Goal: Complete application form

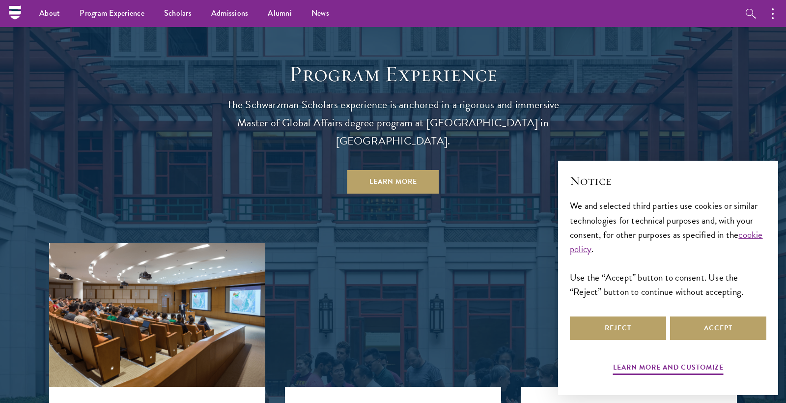
scroll to position [853, 0]
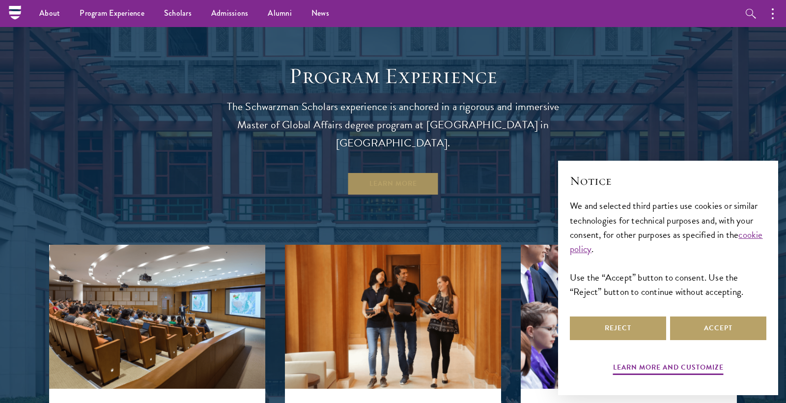
click at [370, 172] on link "Learn More" at bounding box center [393, 184] width 92 height 24
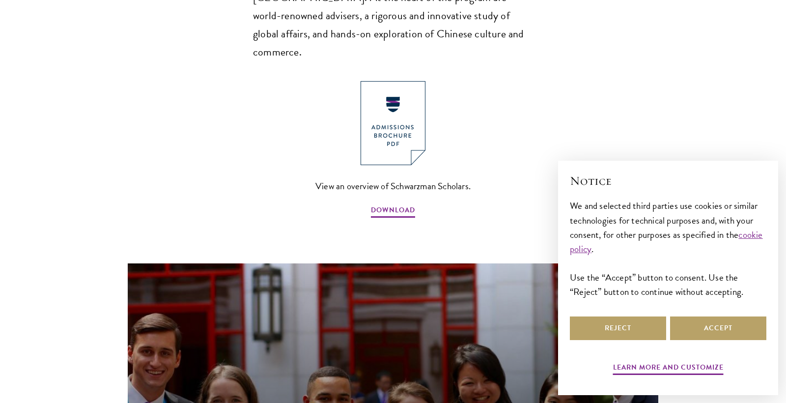
scroll to position [754, 0]
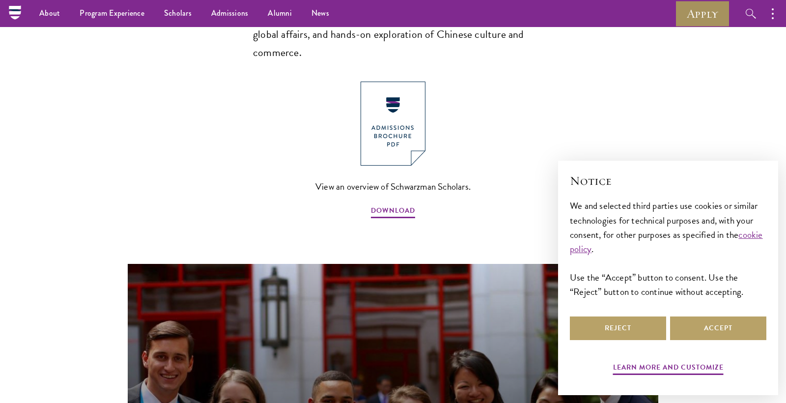
click at [696, 19] on link "Apply" at bounding box center [702, 13] width 55 height 27
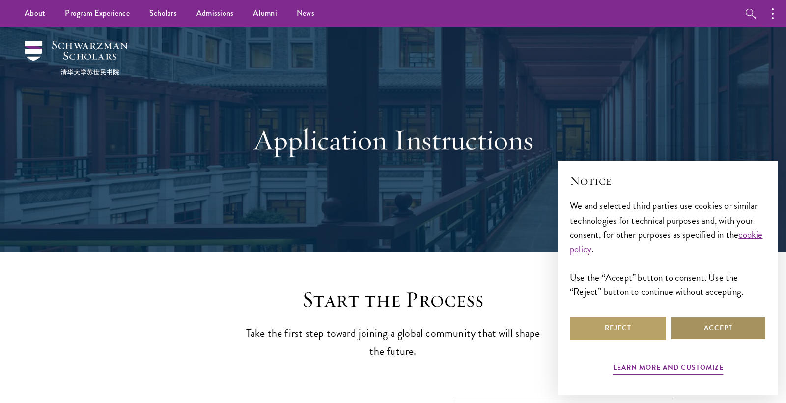
click at [702, 321] on button "Accept" at bounding box center [718, 328] width 96 height 24
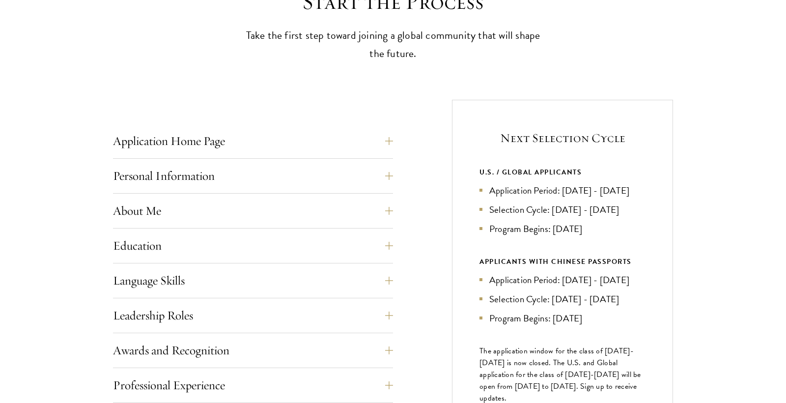
scroll to position [311, 0]
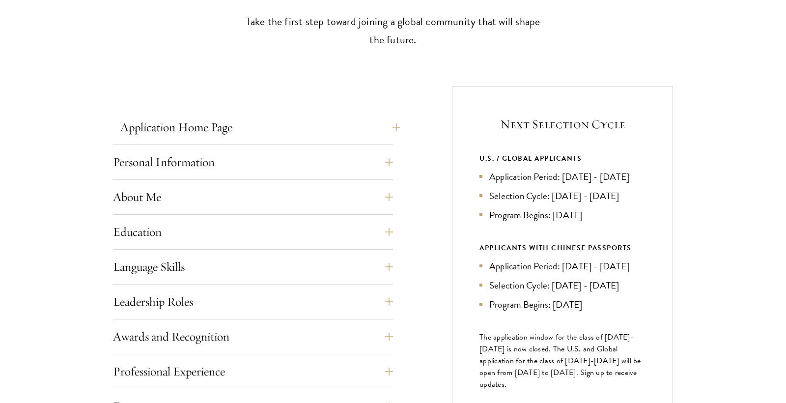
click at [390, 126] on button "Application Home Page" at bounding box center [260, 127] width 280 height 24
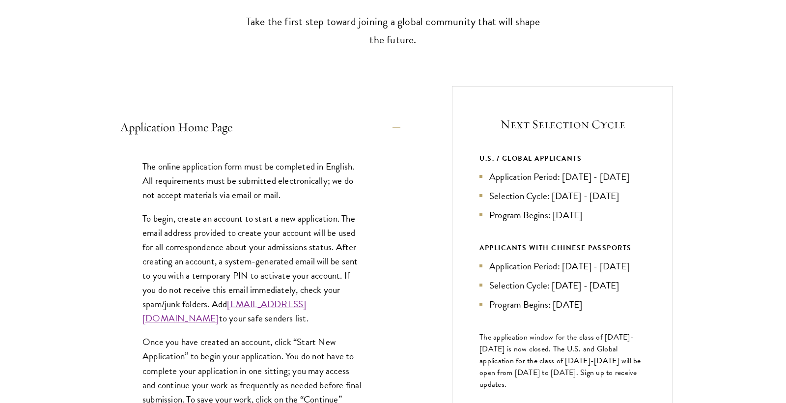
click at [390, 126] on button "Application Home Page" at bounding box center [260, 127] width 280 height 24
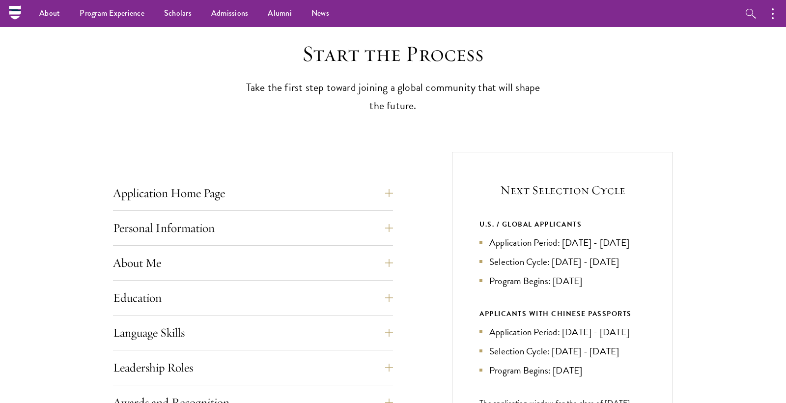
scroll to position [234, 0]
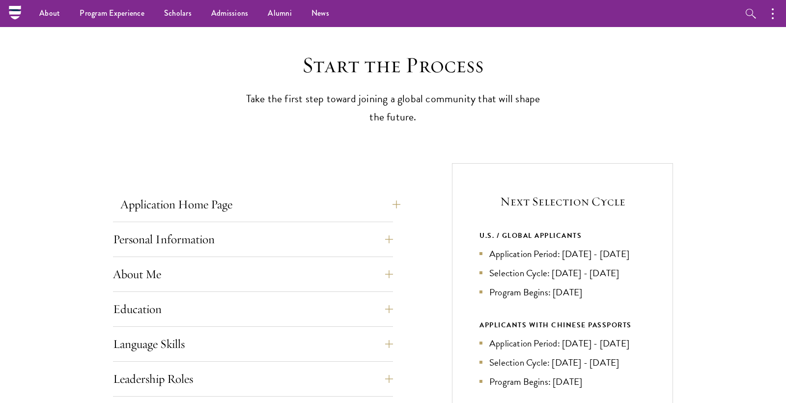
click at [394, 198] on button "Application Home Page" at bounding box center [260, 205] width 280 height 24
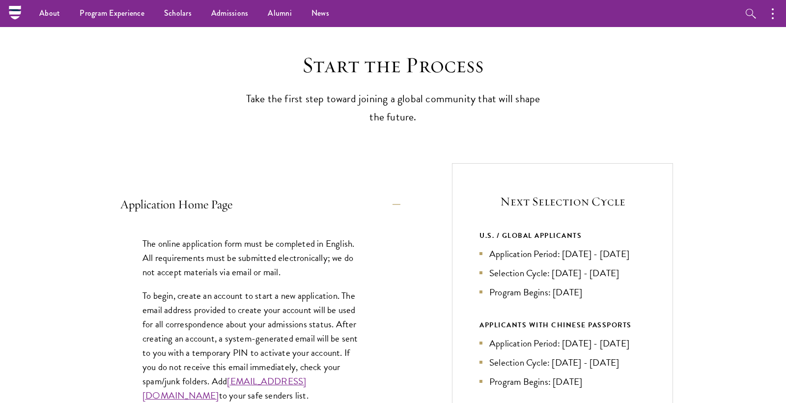
click at [394, 198] on button "Application Home Page" at bounding box center [260, 205] width 280 height 24
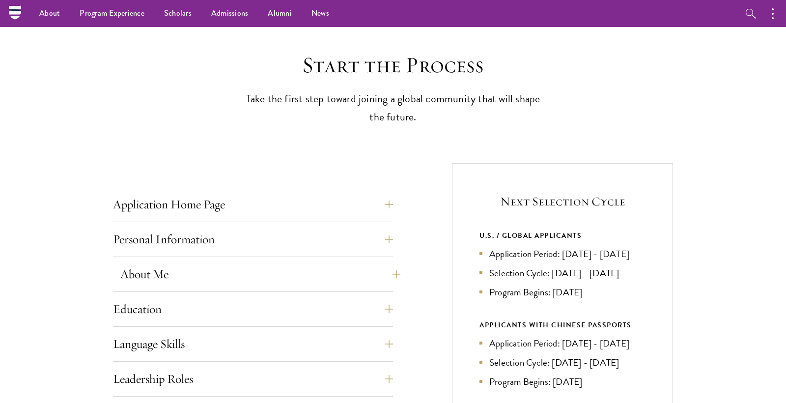
click at [373, 282] on button "About Me" at bounding box center [260, 274] width 280 height 24
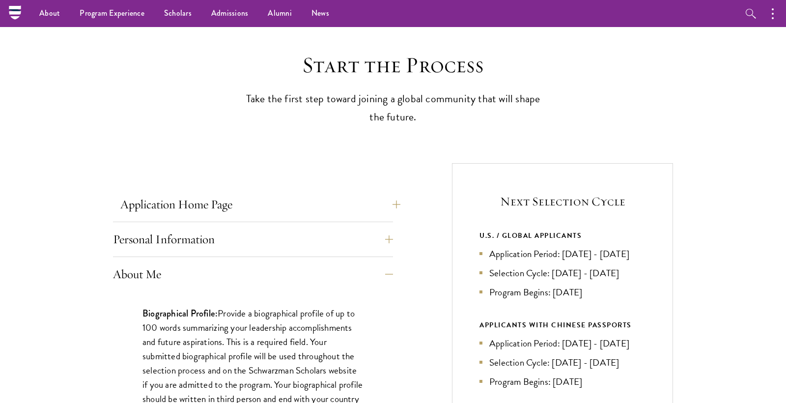
click at [393, 200] on button "Application Home Page" at bounding box center [260, 205] width 280 height 24
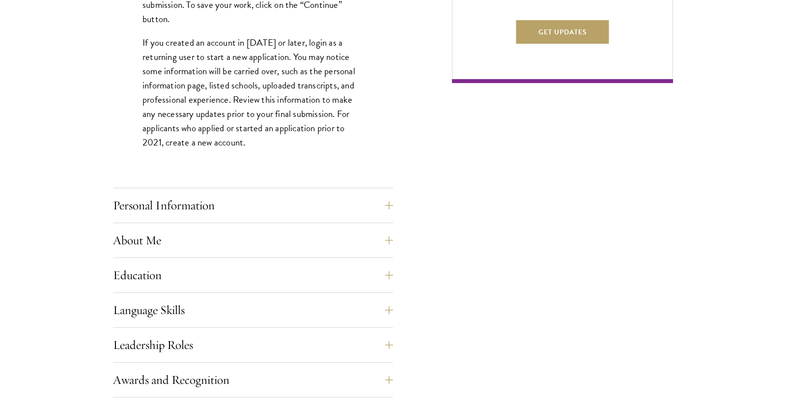
scroll to position [711, 0]
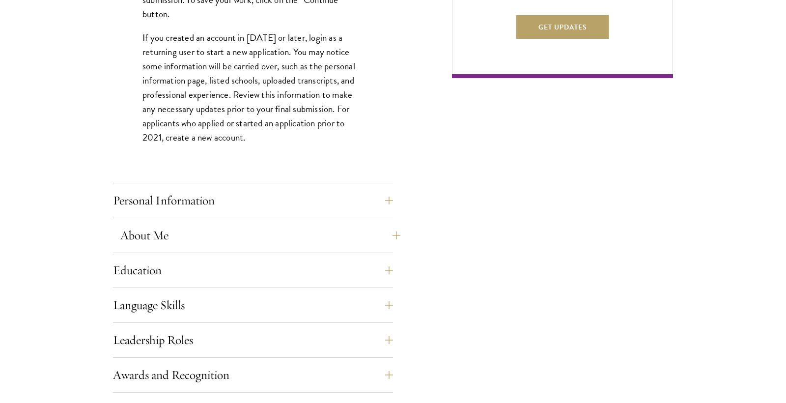
click at [278, 234] on button "About Me" at bounding box center [260, 236] width 280 height 24
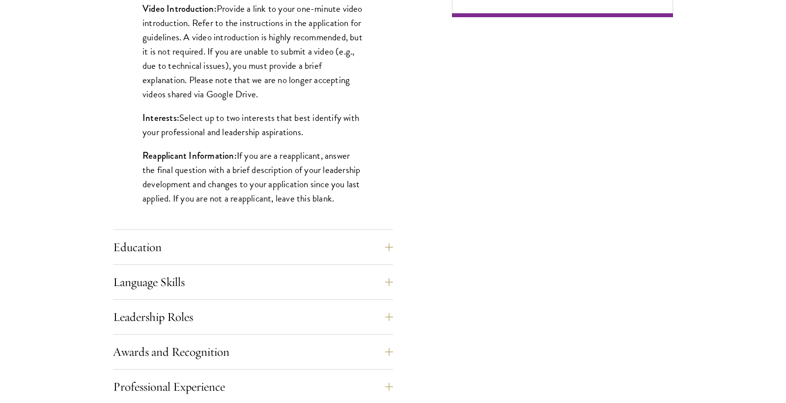
scroll to position [780, 0]
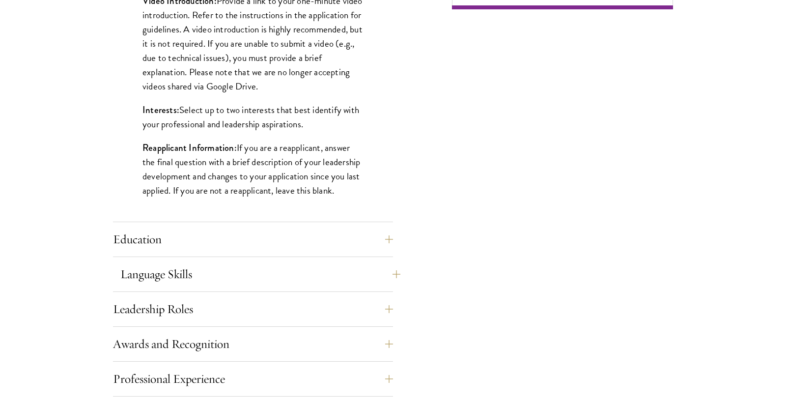
click at [257, 265] on button "Language Skills" at bounding box center [260, 274] width 280 height 24
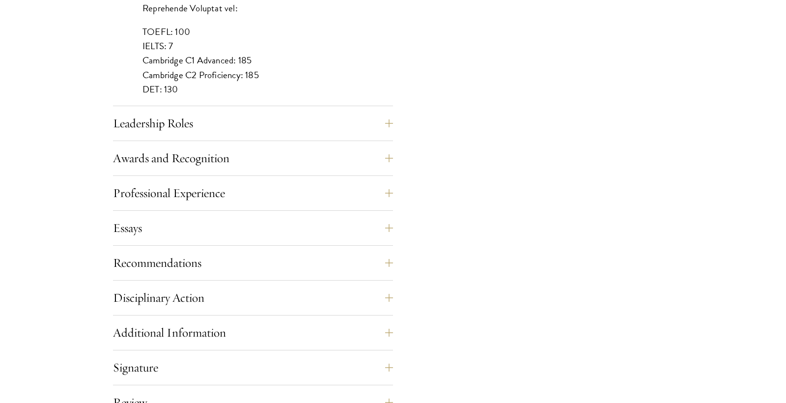
scroll to position [984, 0]
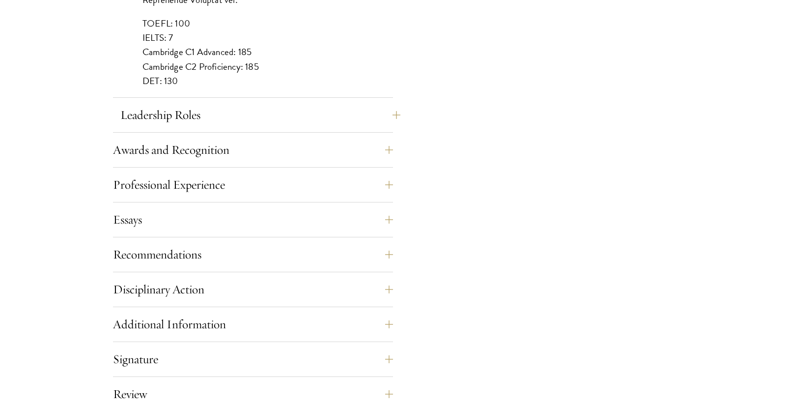
click at [276, 116] on button "Leadership Roles" at bounding box center [260, 115] width 280 height 24
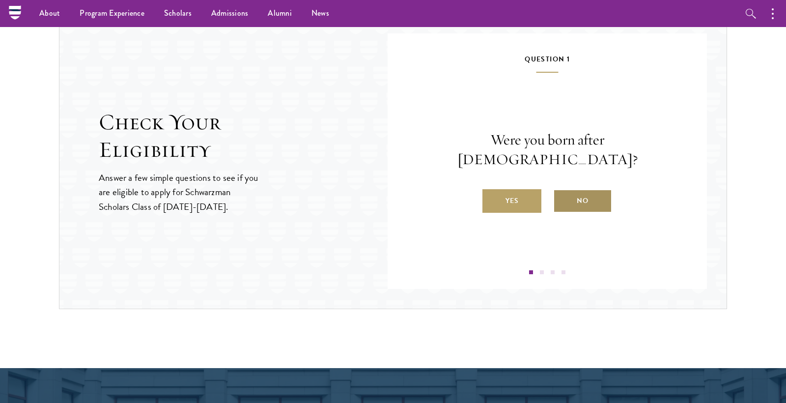
scroll to position [1192, 0]
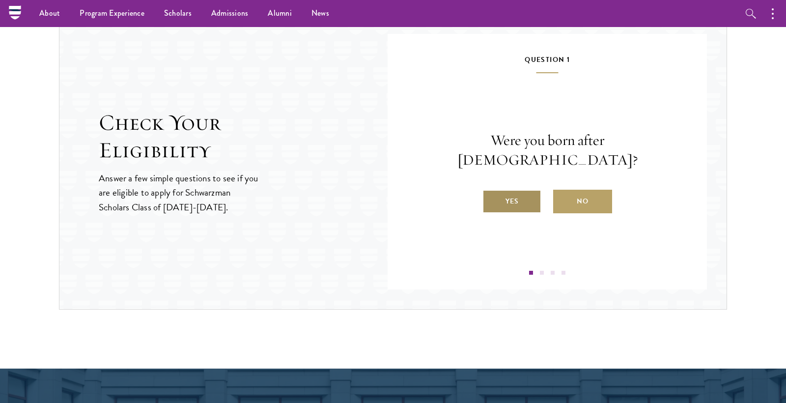
click at [532, 193] on label "Yes" at bounding box center [511, 202] width 59 height 24
click at [491, 193] on input "Yes" at bounding box center [486, 195] width 9 height 9
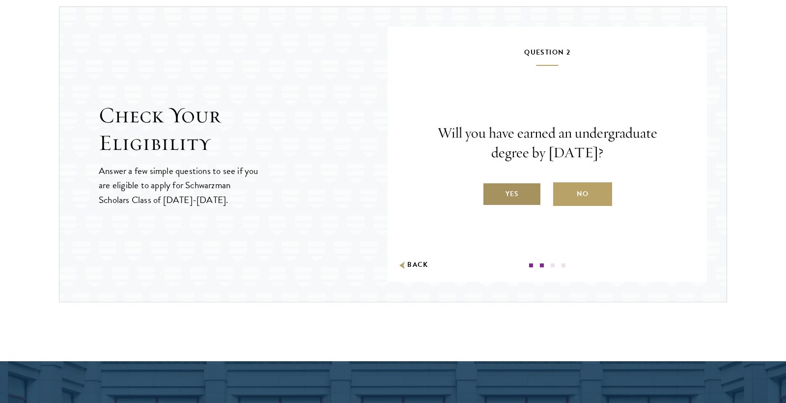
scroll to position [1200, 0]
click at [521, 186] on label "Yes" at bounding box center [511, 194] width 59 height 24
click at [491, 186] on input "Yes" at bounding box center [486, 187] width 9 height 9
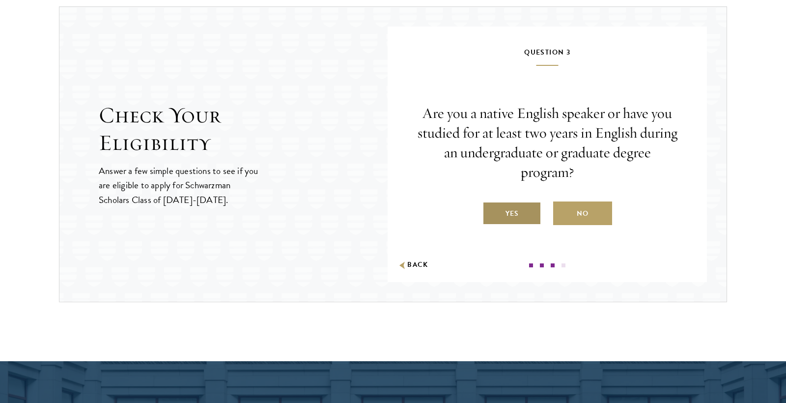
click at [522, 213] on label "Yes" at bounding box center [511, 213] width 59 height 24
click at [491, 212] on input "Yes" at bounding box center [486, 207] width 9 height 9
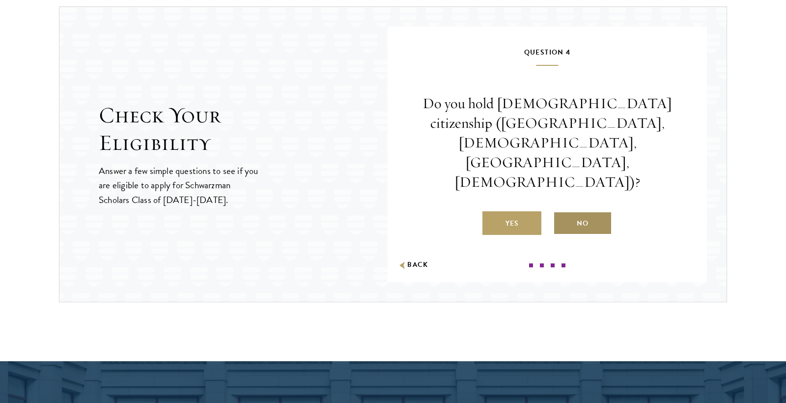
click at [581, 211] on label "No" at bounding box center [582, 223] width 59 height 24
click at [562, 213] on input "No" at bounding box center [557, 217] width 9 height 9
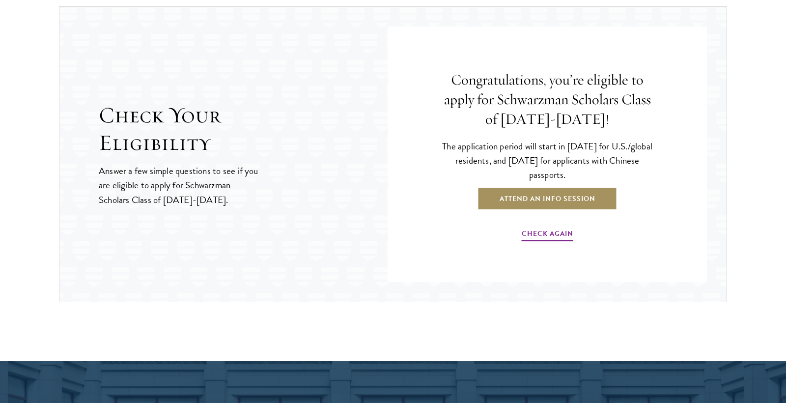
click at [572, 193] on link "Attend an Info Session" at bounding box center [548, 199] width 140 height 24
